Goal: Find specific page/section: Find specific page/section

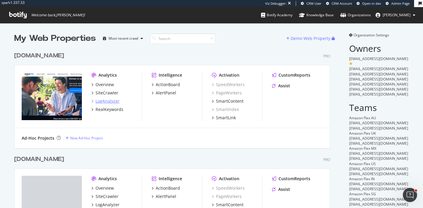
click at [108, 102] on div "LogAnalyzer" at bounding box center [107, 101] width 24 height 6
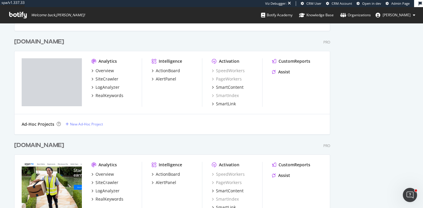
scroll to position [676, 0]
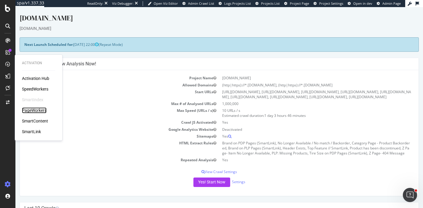
click at [37, 112] on div "PageWorkers" at bounding box center [34, 111] width 25 height 6
